Goal: Use online tool/utility

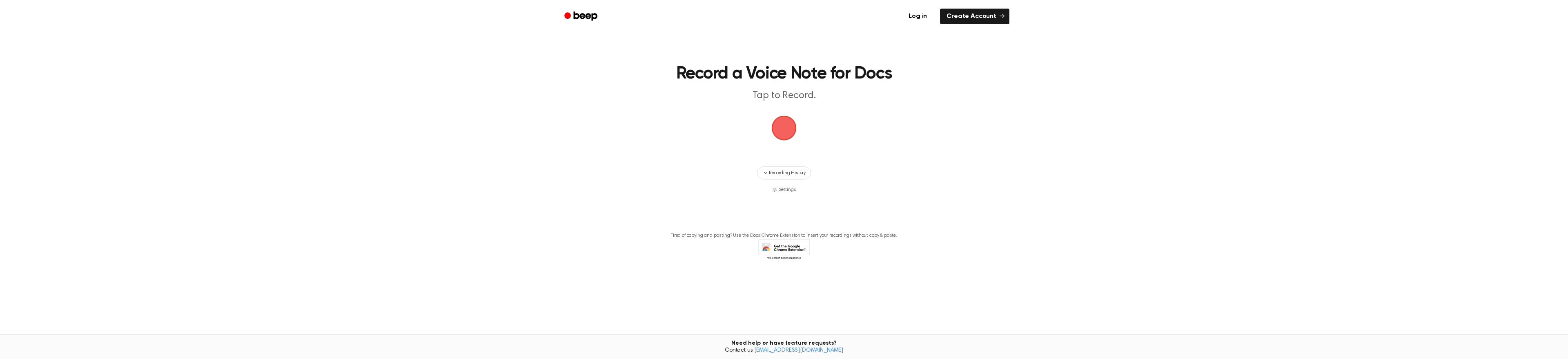
click at [789, 128] on span "button" at bounding box center [784, 128] width 35 height 35
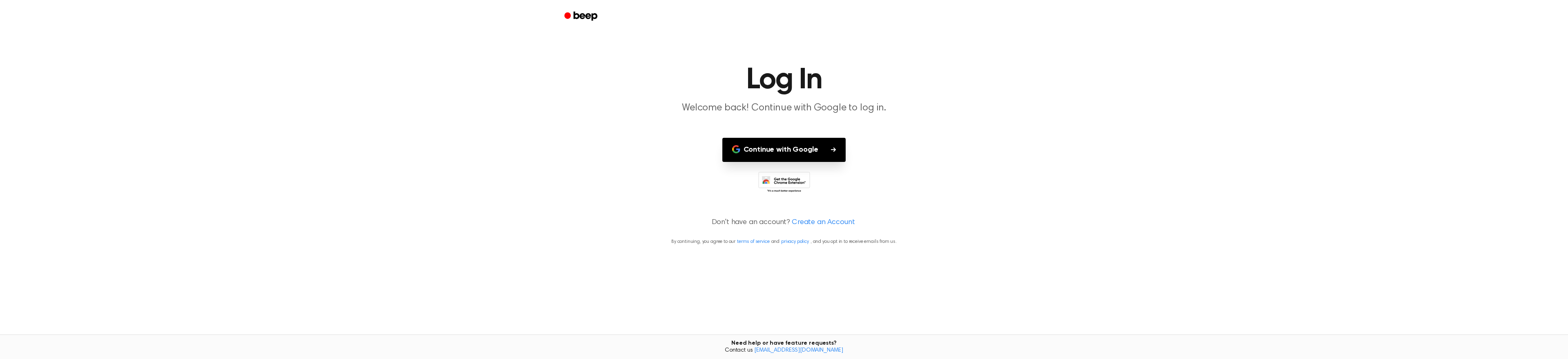
click at [796, 151] on button "Continue with Google" at bounding box center [784, 150] width 124 height 24
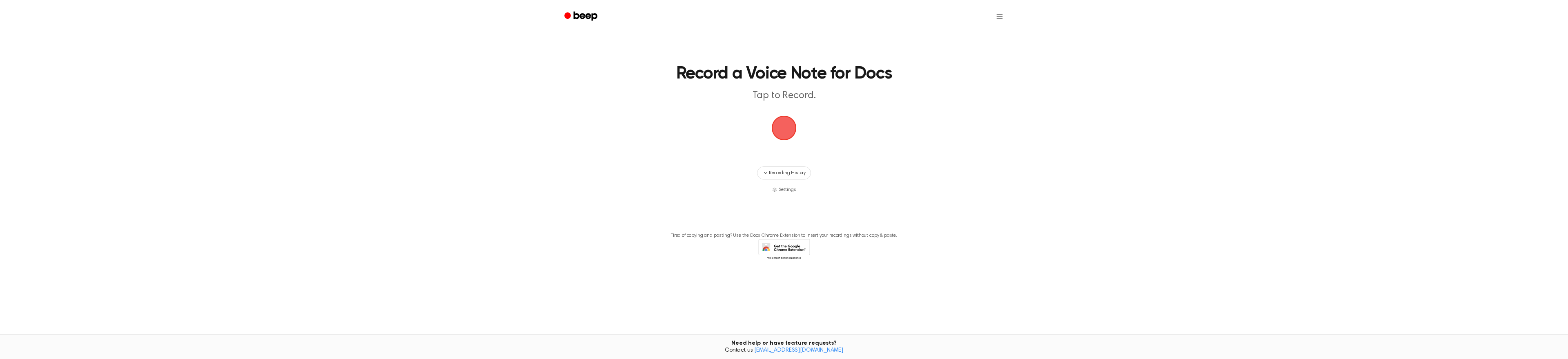
click at [786, 136] on span "button" at bounding box center [783, 127] width 44 height 44
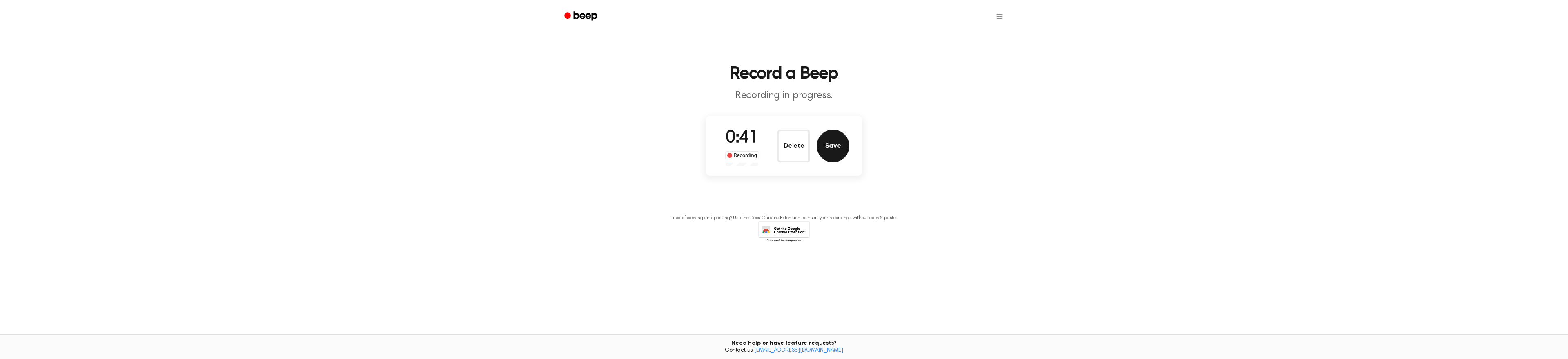
click at [836, 146] on button "Save" at bounding box center [833, 146] width 33 height 33
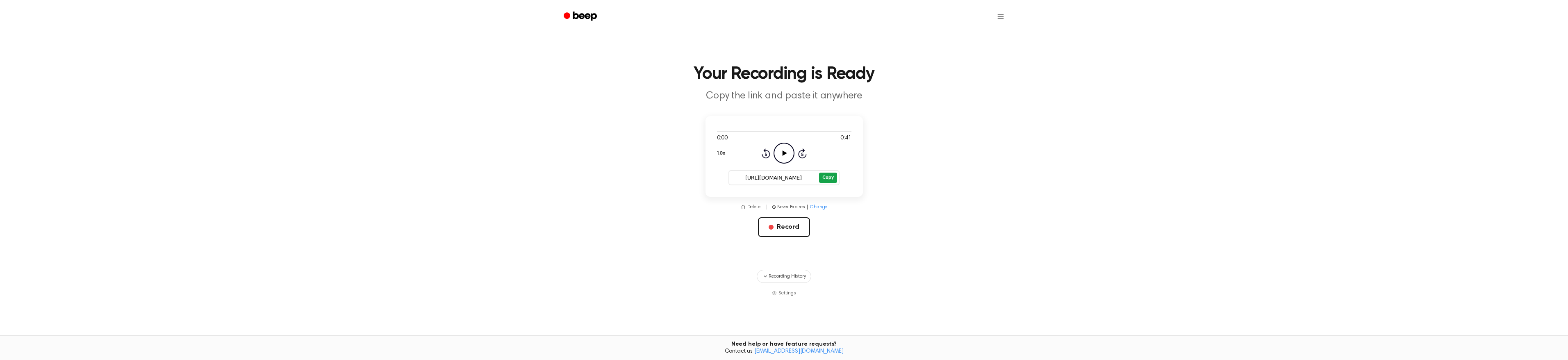
click at [829, 177] on button "Copy" at bounding box center [827, 177] width 18 height 10
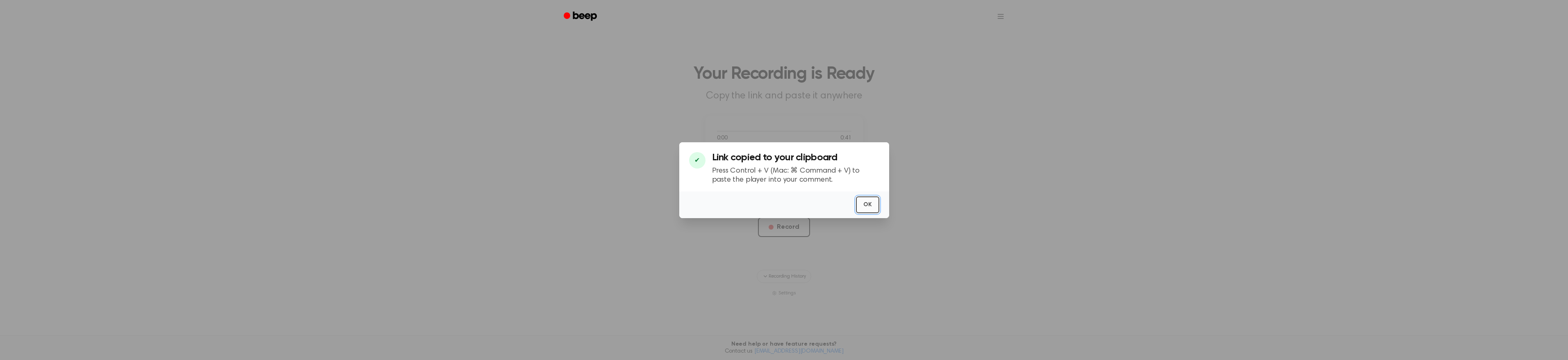
click at [863, 204] on button "OK" at bounding box center [868, 205] width 23 height 17
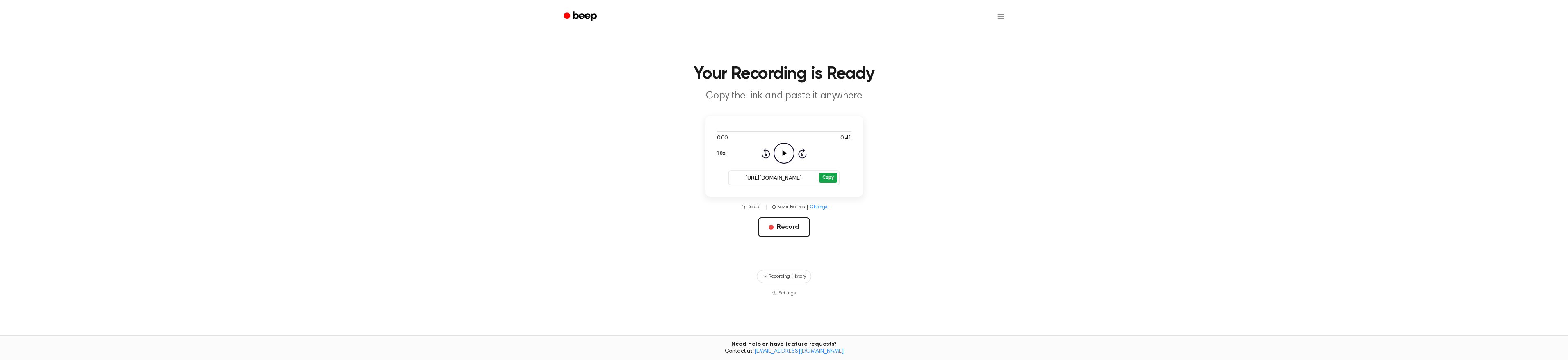
click at [823, 176] on button "Copy" at bounding box center [827, 177] width 18 height 10
